Goal: Task Accomplishment & Management: Manage account settings

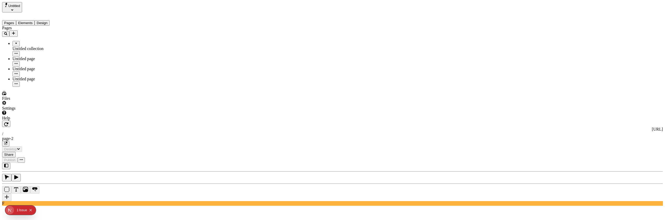
click at [16, 31] on icon "Add new" at bounding box center [13, 33] width 4 height 4
click at [15, 32] on icon "Add new" at bounding box center [13, 33] width 3 height 3
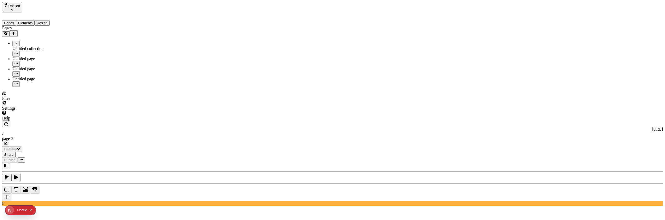
click at [15, 32] on icon "Add new" at bounding box center [13, 33] width 3 height 3
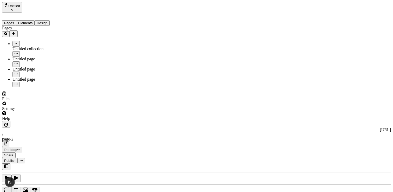
click at [43, 75] on div "Pages Untitled collection Untitled page Untitled page Untitled page" at bounding box center [33, 56] width 62 height 61
click at [15, 32] on icon "Add new" at bounding box center [13, 33] width 3 height 3
click at [16, 31] on icon "Add new" at bounding box center [13, 33] width 4 height 4
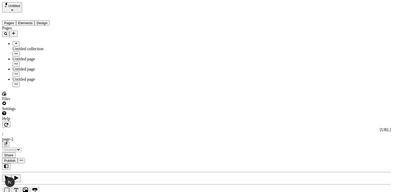
click at [40, 87] on div "Pages Untitled collection Untitled page Untitled page Untitled page" at bounding box center [33, 56] width 62 height 61
click at [15, 32] on icon "Add new" at bounding box center [13, 33] width 3 height 3
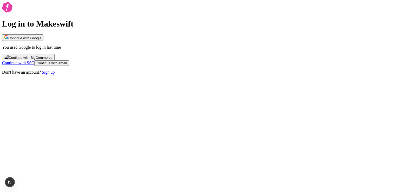
click at [41, 40] on span "Continue with Google" at bounding box center [24, 38] width 33 height 4
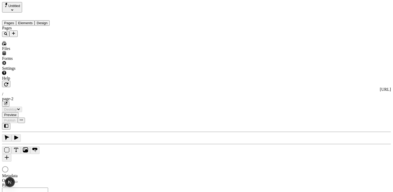
type input "/page-2"
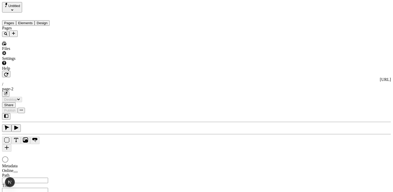
type input "/page-2"
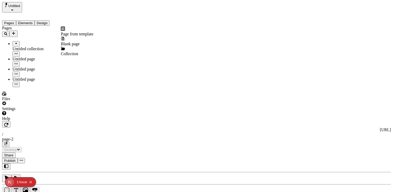
click at [16, 31] on icon "Add new" at bounding box center [13, 33] width 4 height 4
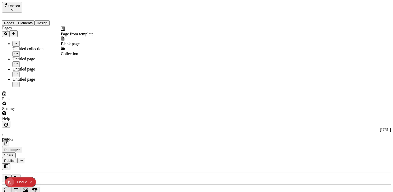
click at [16, 31] on icon "Add new" at bounding box center [13, 33] width 4 height 4
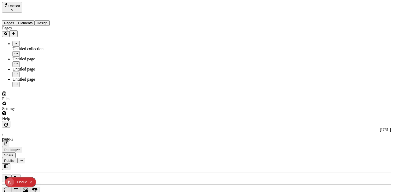
click at [16, 31] on icon "Add new" at bounding box center [13, 33] width 4 height 4
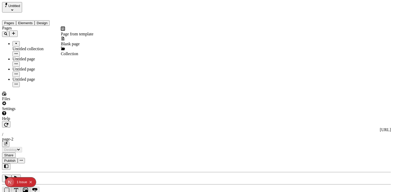
click at [75, 32] on span "Page from template" at bounding box center [77, 34] width 32 height 4
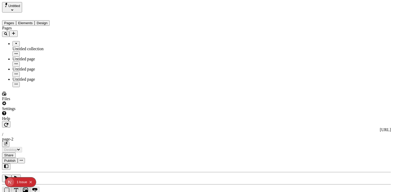
click at [16, 31] on icon "Add new" at bounding box center [13, 33] width 4 height 4
click at [77, 42] on span "Blank page" at bounding box center [70, 44] width 19 height 4
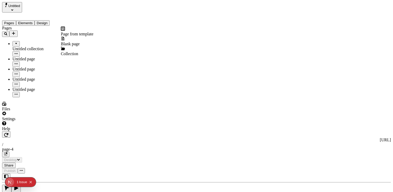
click at [16, 31] on icon "Add new" at bounding box center [13, 33] width 4 height 4
click at [73, 51] on span "Collection" at bounding box center [69, 53] width 17 height 4
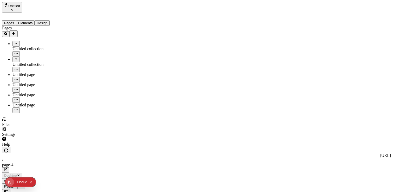
click at [36, 62] on div "Untitled collection" at bounding box center [38, 64] width 52 height 5
click at [35, 62] on div "Untitled collection" at bounding box center [38, 64] width 52 height 5
click at [34, 46] on div "Untitled collection" at bounding box center [38, 48] width 52 height 5
click at [30, 62] on div "Untitled collection" at bounding box center [38, 64] width 52 height 5
click at [31, 46] on div "Untitled collection" at bounding box center [38, 48] width 52 height 5
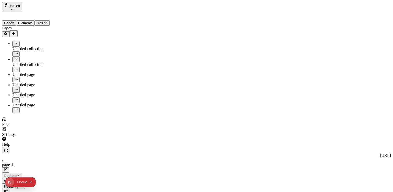
click at [16, 31] on icon "Add new" at bounding box center [13, 33] width 4 height 4
click at [45, 111] on div "Pages Untitled collection Untitled collection Untitled page Untitled page Untit…" at bounding box center [33, 69] width 62 height 87
click at [16, 31] on icon "Add new" at bounding box center [13, 33] width 4 height 4
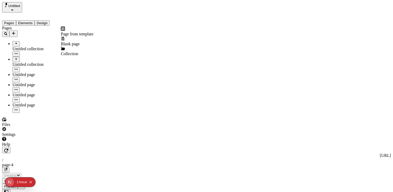
click at [15, 32] on icon "Add new" at bounding box center [13, 33] width 3 height 3
click at [16, 31] on icon "Add new" at bounding box center [13, 33] width 4 height 4
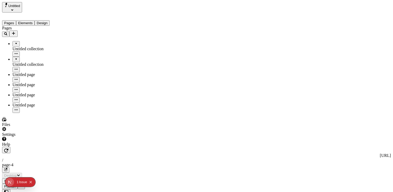
click at [30, 182] on icon "Collapse issues badge" at bounding box center [30, 181] width 3 height 3
click at [16, 31] on icon "Add new" at bounding box center [13, 33] width 4 height 4
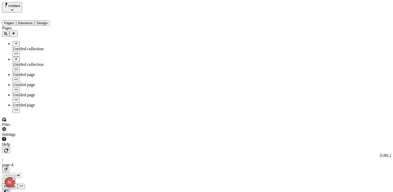
click at [16, 31] on icon "Add new" at bounding box center [13, 33] width 4 height 4
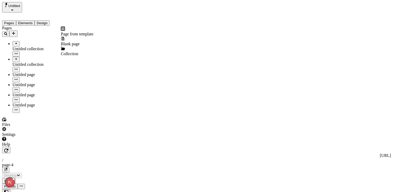
click at [23, 137] on div "Settings" at bounding box center [33, 132] width 62 height 10
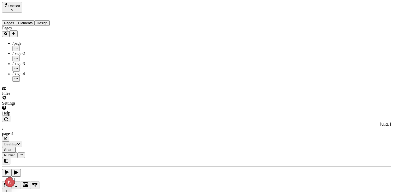
click at [15, 32] on icon "Add new" at bounding box center [13, 33] width 3 height 3
click at [16, 31] on icon "Add new" at bounding box center [13, 33] width 4 height 4
click at [26, 115] on div "Help" at bounding box center [33, 110] width 62 height 10
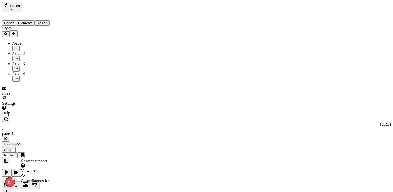
click at [50, 82] on div "Pages /page /page-2 /page-3 /page-4" at bounding box center [33, 54] width 62 height 56
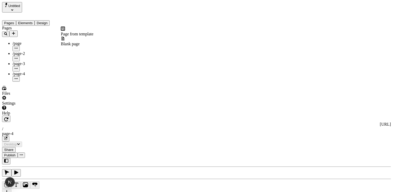
click at [18, 30] on button "Add new" at bounding box center [13, 33] width 8 height 6
click at [15, 32] on icon "Add new" at bounding box center [13, 33] width 3 height 3
click at [22, 105] on div "Settings" at bounding box center [33, 103] width 62 height 5
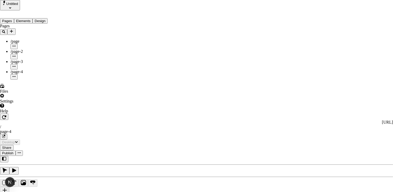
drag, startPoint x: 91, startPoint y: 151, endPoint x: 91, endPoint y: 148, distance: 2.9
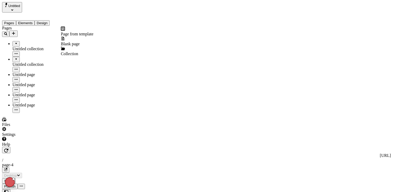
click at [16, 31] on icon "Add new" at bounding box center [13, 33] width 4 height 4
click at [15, 32] on icon "Add new" at bounding box center [13, 33] width 3 height 3
click at [16, 31] on icon "Add new" at bounding box center [13, 33] width 4 height 4
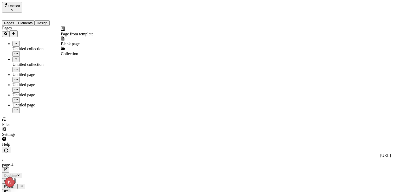
click at [16, 31] on icon "Add new" at bounding box center [13, 33] width 4 height 4
click at [53, 108] on div "Pages Untitled collection Untitled collection Untitled page Untitled page Untit…" at bounding box center [33, 69] width 62 height 87
